Goal: Check status: Check status

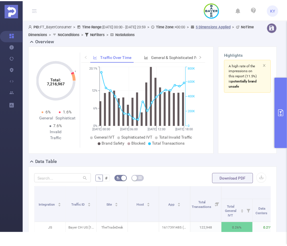
scroll to position [14, 0]
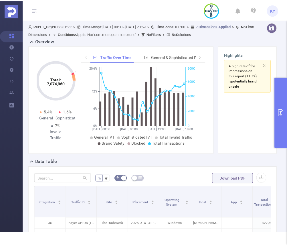
scroll to position [89, 0]
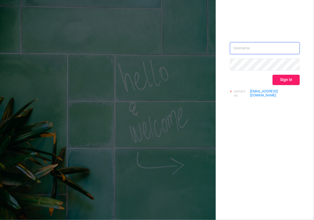
type input "[EMAIL_ADDRESS][DOMAIN_NAME]"
click at [283, 77] on button "Sign in" at bounding box center [286, 80] width 27 height 10
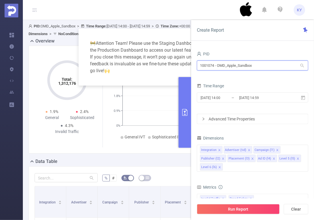
click at [259, 67] on input "1001074 - OMD_Apple_Sandbox" at bounding box center [252, 66] width 111 height 10
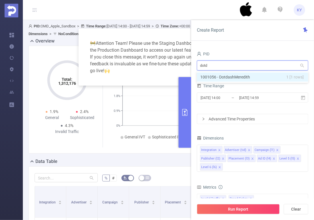
type input "dotda"
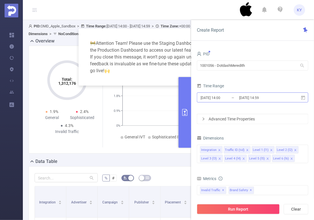
click at [270, 95] on input "[DATE] 14:59" at bounding box center [262, 98] width 46 height 8
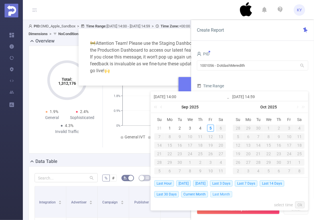
click at [224, 194] on span "Last Month" at bounding box center [221, 195] width 22 height 6
type input "[DATE] 00:00"
type input "[DATE] 23:59"
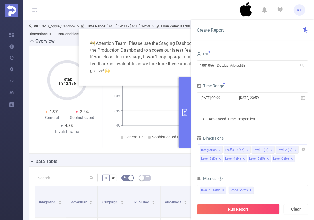
click at [304, 152] on div "Integration Traffic ID (tid) Level 1 (l1) Level 2 (l2) Level 3 (l3) Level 4 (l4…" at bounding box center [252, 149] width 105 height 9
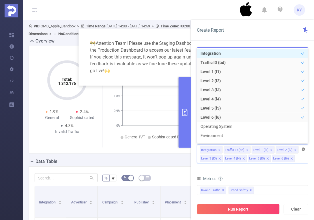
click at [304, 150] on icon "icon: close-circle" at bounding box center [303, 149] width 3 height 3
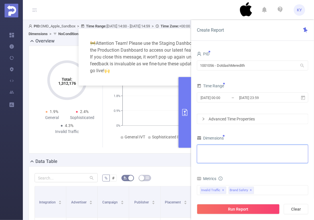
click at [301, 152] on div "Integration Traffic ID (tid) Level 1 (l1) Level 2 (l2) Level 3 (l3) Level 4 (l4…" at bounding box center [252, 149] width 105 height 9
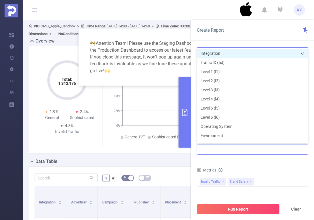
click at [218, 53] on li "Integration" at bounding box center [252, 53] width 111 height 9
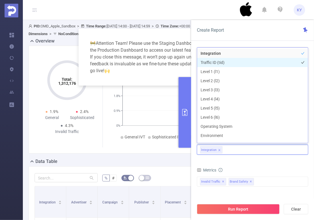
click at [217, 62] on li "Traffic ID (tid)" at bounding box center [252, 62] width 111 height 9
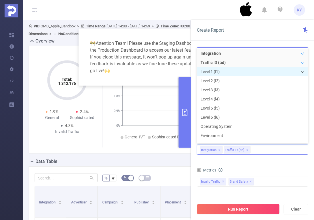
drag, startPoint x: 216, startPoint y: 70, endPoint x: 218, endPoint y: 73, distance: 3.6
click at [216, 70] on li "Level 1 (l1)" at bounding box center [252, 71] width 111 height 9
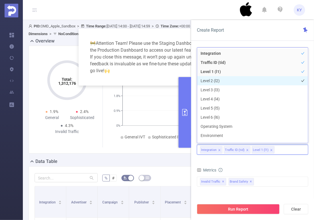
click at [220, 81] on li "Level 2 (l2)" at bounding box center [252, 80] width 111 height 9
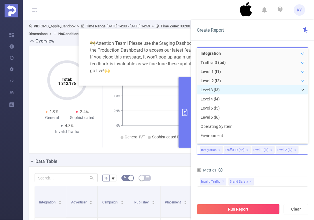
click at [221, 88] on li "Level 3 (l3)" at bounding box center [252, 89] width 111 height 9
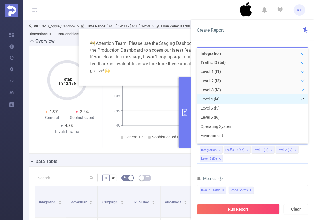
click at [223, 100] on li "Level 4 (l4)" at bounding box center [252, 99] width 111 height 9
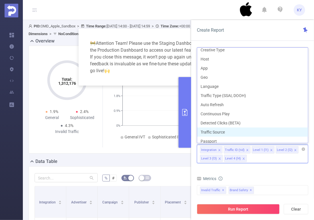
scroll to position [107, 0]
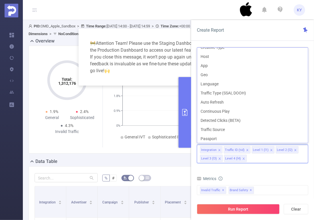
click at [263, 170] on form "Dimensions Integration Traffic ID (tid) Level 1 (l1) Level 2 (l2) Level 3 (l3) …" at bounding box center [252, 202] width 111 height 136
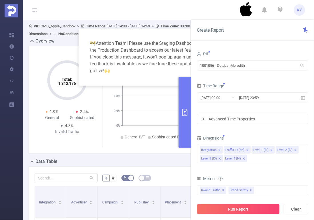
click at [258, 116] on div "Advanced Time Properties" at bounding box center [252, 119] width 111 height 10
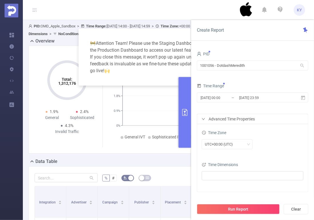
click at [230, 168] on div "Time Dimensions" at bounding box center [253, 165] width 102 height 9
click at [229, 176] on ul at bounding box center [251, 176] width 94 height 9
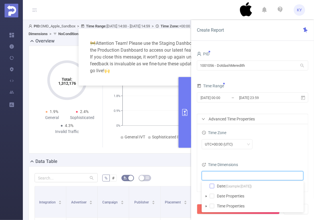
click at [213, 186] on span at bounding box center [212, 186] width 5 height 5
click at [282, 151] on div "UTC+00:00 (UTC)" at bounding box center [253, 144] width 102 height 13
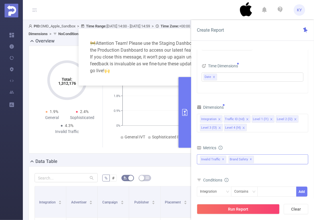
click at [250, 160] on span "✕" at bounding box center [251, 159] width 2 height 7
click at [250, 159] on div "Invalid Traffic ✕" at bounding box center [252, 160] width 111 height 10
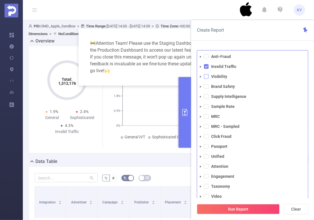
click at [207, 75] on span at bounding box center [206, 76] width 5 height 5
click at [250, 29] on div "Create Report" at bounding box center [252, 30] width 123 height 21
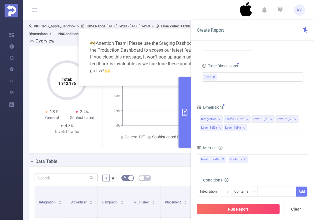
click at [256, 207] on button "Run Report" at bounding box center [238, 209] width 83 height 10
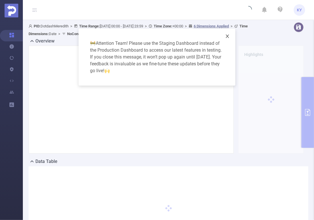
click at [228, 36] on icon "icon: close" at bounding box center [227, 36] width 5 height 5
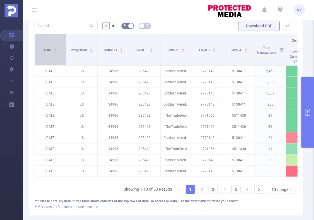
click at [57, 51] on div "Date" at bounding box center [50, 50] width 13 height 6
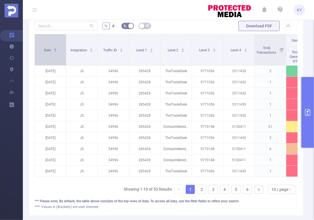
click at [57, 51] on div "Date" at bounding box center [50, 50] width 13 height 6
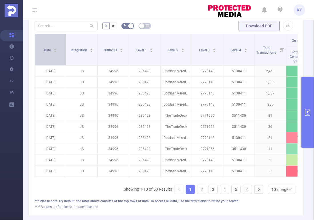
click at [55, 50] on icon "icon: caret-down" at bounding box center [55, 51] width 3 height 3
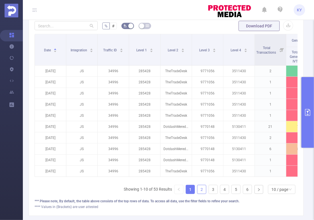
click at [199, 191] on link "2" at bounding box center [202, 190] width 9 height 9
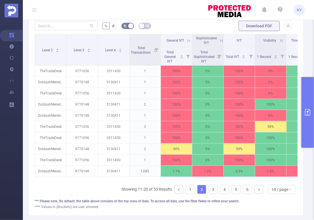
scroll to position [0, 62]
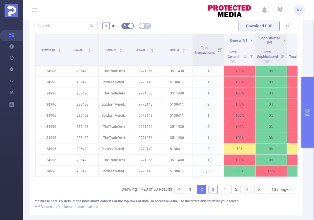
click at [213, 192] on link "3" at bounding box center [213, 190] width 9 height 9
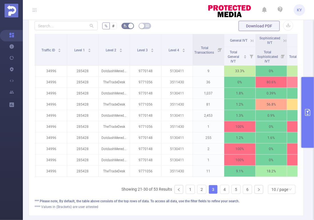
scroll to position [0, 150]
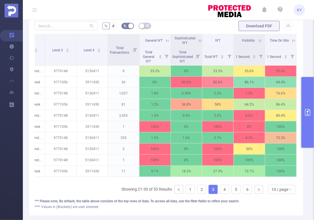
click at [198, 39] on icon at bounding box center [200, 40] width 5 height 5
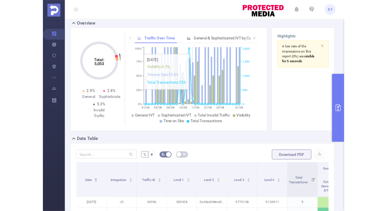
scroll to position [47, 0]
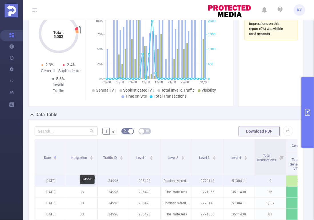
click at [114, 182] on p "34996" at bounding box center [113, 181] width 31 height 11
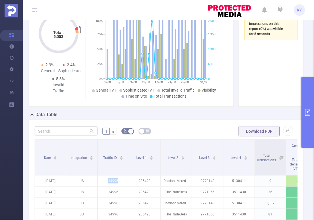
copy p "34996"
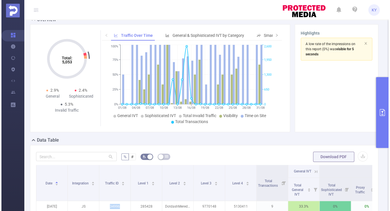
scroll to position [3, 0]
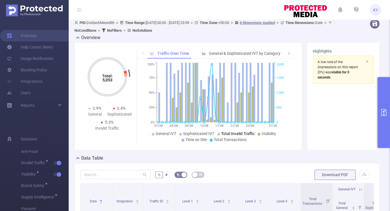
click at [247, 134] on span "Total Invalid Traffic" at bounding box center [237, 134] width 33 height 5
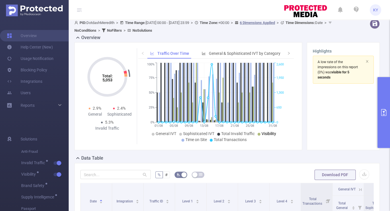
drag, startPoint x: 263, startPoint y: 133, endPoint x: 253, endPoint y: 134, distance: 9.5
click at [262, 133] on span "Visibility" at bounding box center [268, 134] width 15 height 5
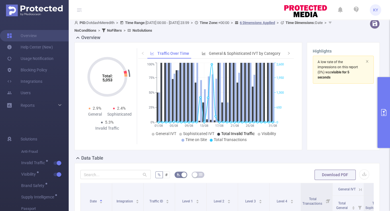
click at [245, 134] on span "Total Invalid Traffic" at bounding box center [237, 134] width 33 height 5
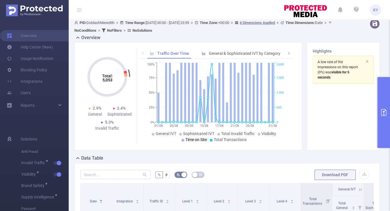
click at [194, 140] on span "Time on Site" at bounding box center [195, 140] width 21 height 5
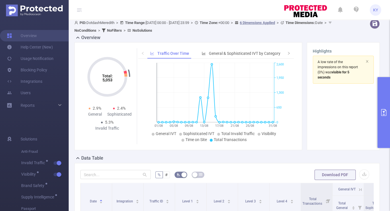
click at [314, 100] on button "primary" at bounding box center [383, 112] width 13 height 71
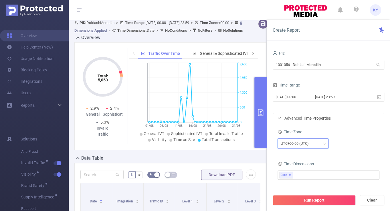
click at [314, 142] on div "UTC+00:00 (UTC)" at bounding box center [302, 143] width 45 height 9
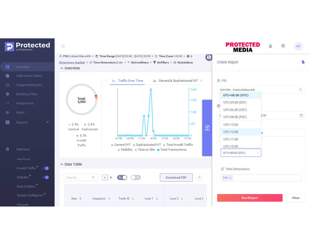
scroll to position [3, 0]
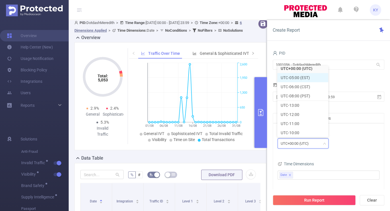
click at [307, 78] on li "UTC-05:00 (EST)" at bounding box center [302, 77] width 51 height 9
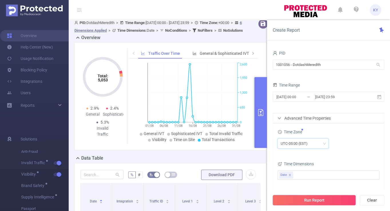
click at [314, 205] on button "Run Report" at bounding box center [313, 200] width 83 height 10
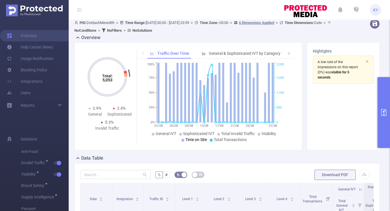
click at [197, 138] on span "Time on Site" at bounding box center [195, 140] width 21 height 5
